Goal: Find specific page/section: Find specific page/section

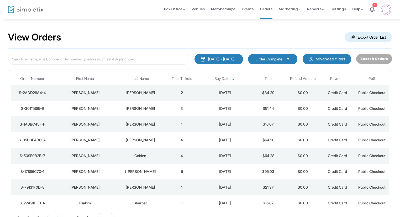
click at [114, 93] on div "[PERSON_NAME]" at bounding box center [85, 92] width 60 height 5
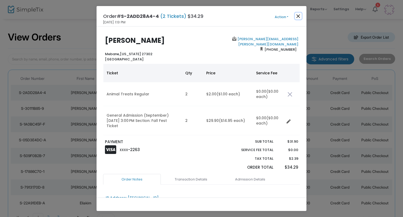
click at [297, 15] on button "Close" at bounding box center [298, 16] width 7 height 7
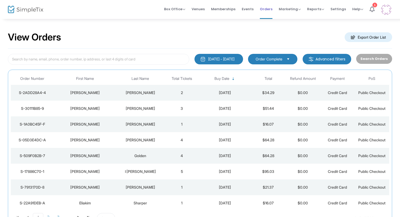
click at [264, 13] on span "Orders" at bounding box center [266, 8] width 13 height 13
click at [255, 13] on li "Events" at bounding box center [247, 9] width 18 height 19
click at [246, 4] on span "Events" at bounding box center [247, 8] width 12 height 13
